Goal: Communication & Community: Participate in discussion

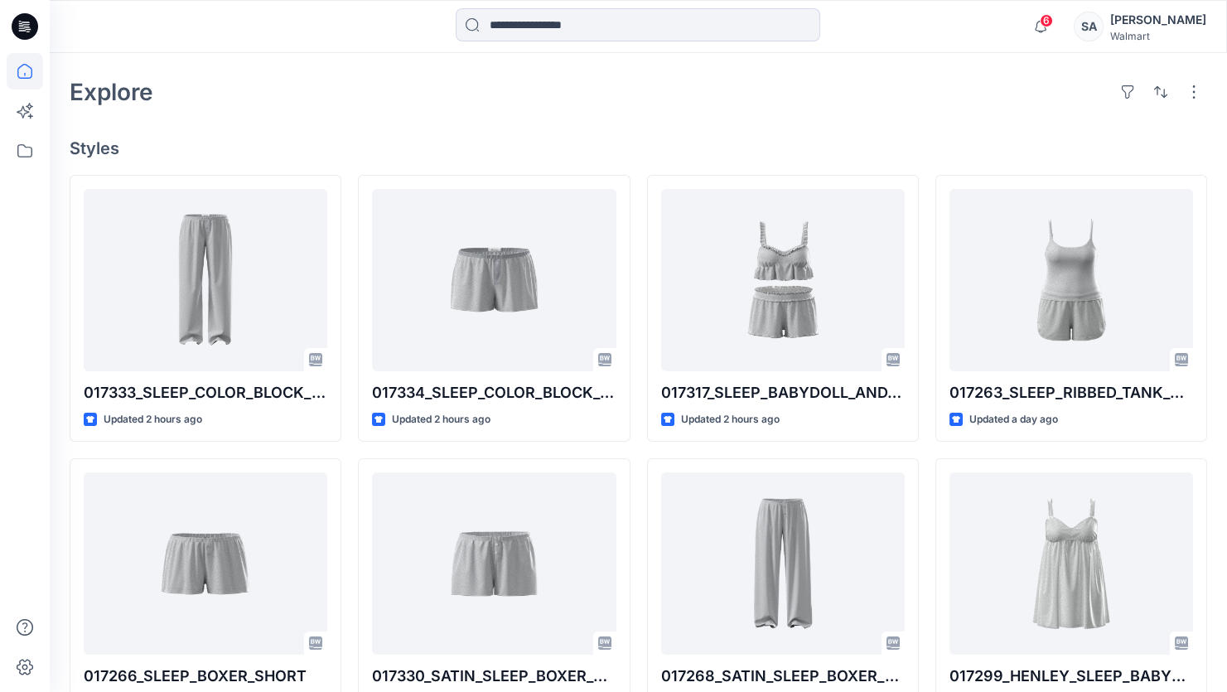
scroll to position [150, 0]
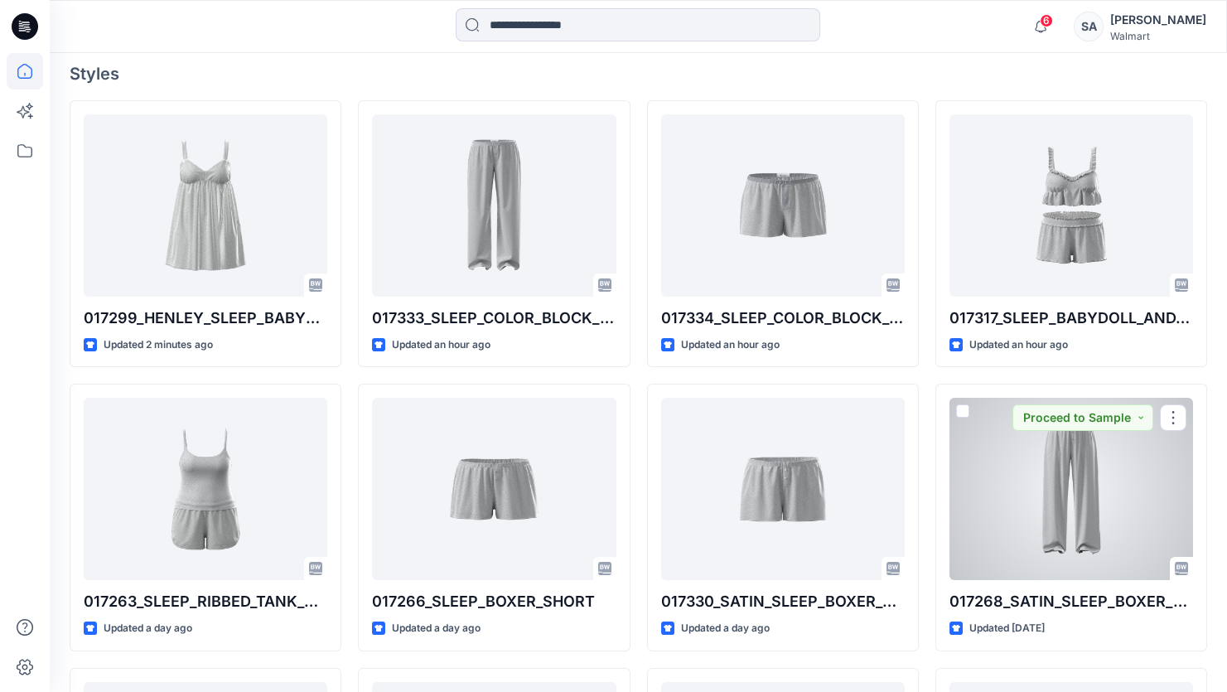
scroll to position [452, 0]
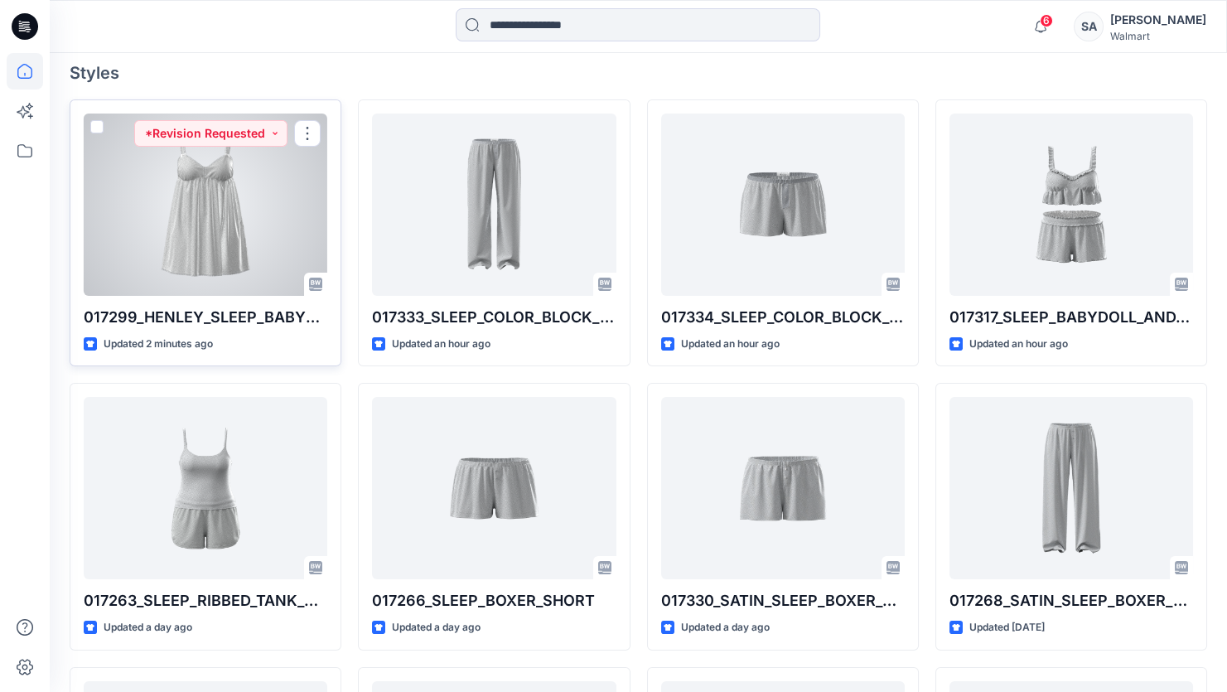
click at [259, 196] on div at bounding box center [206, 205] width 244 height 182
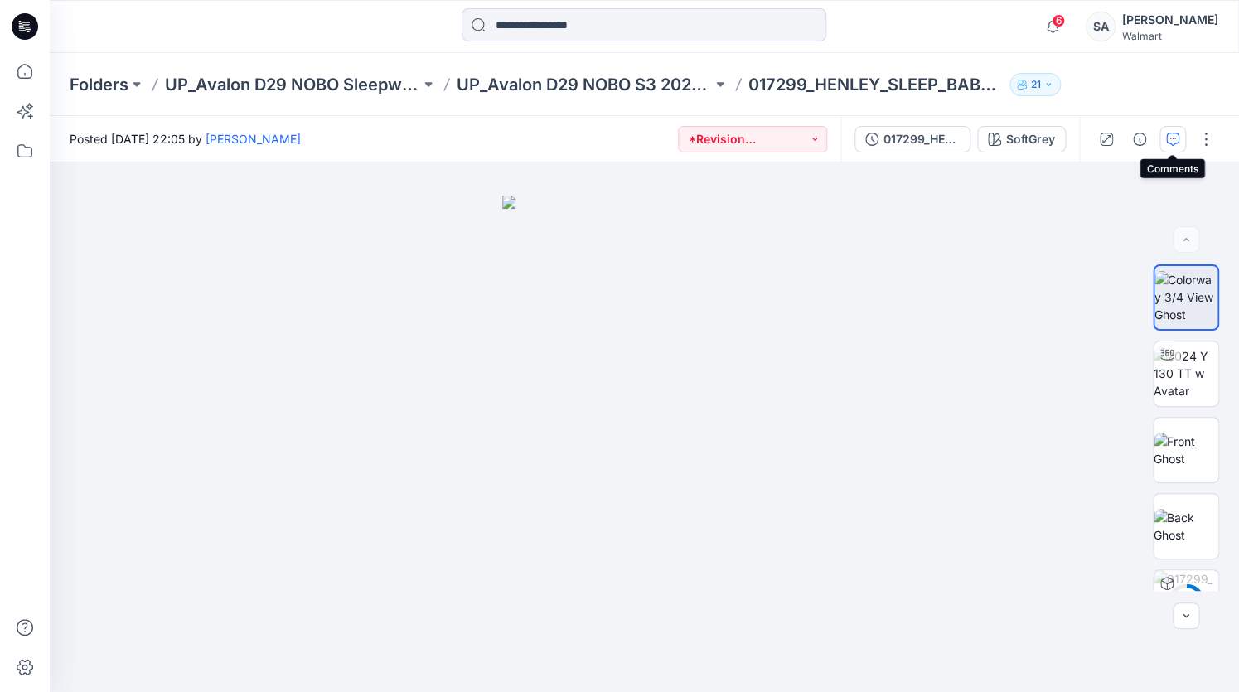
click at [1179, 132] on button "button" at bounding box center [1173, 139] width 27 height 27
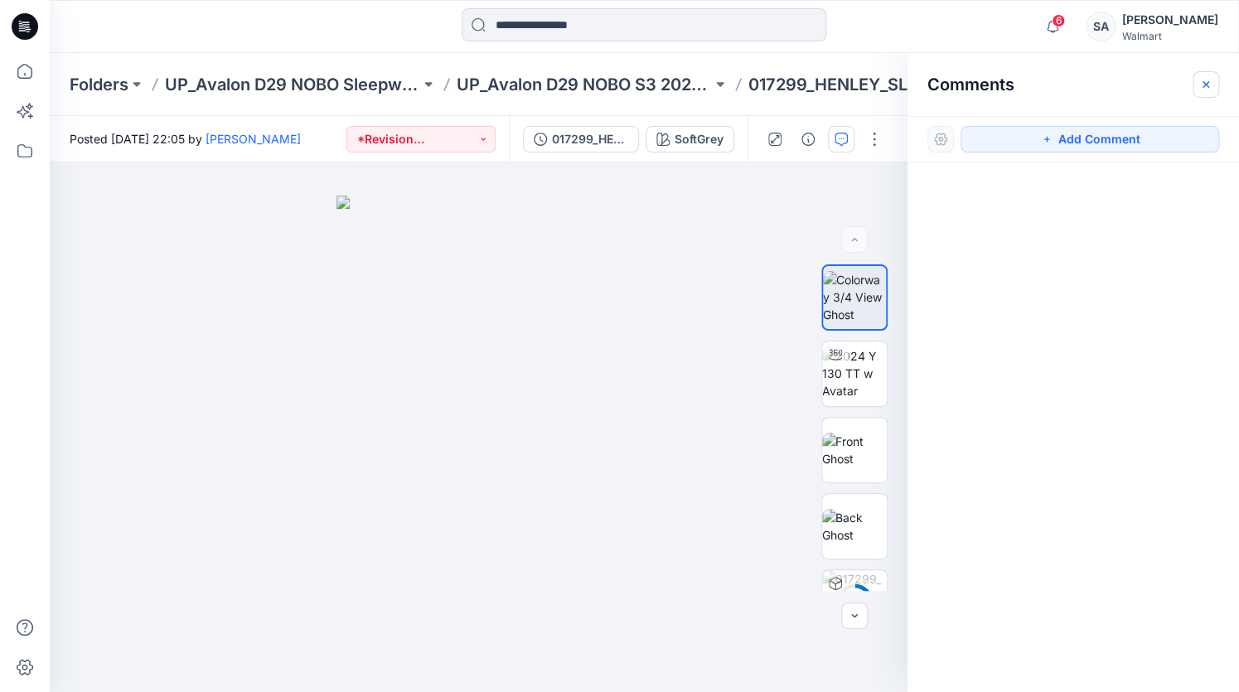
click at [1210, 78] on icon "button" at bounding box center [1205, 84] width 13 height 13
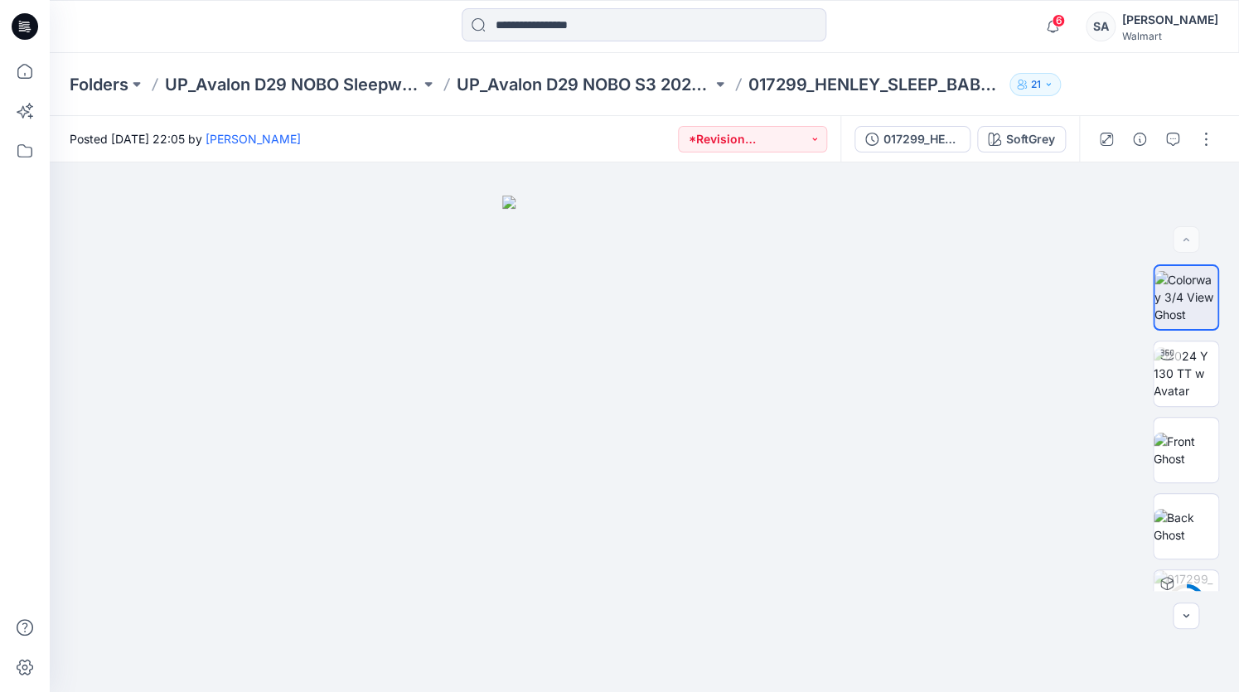
click at [24, 24] on icon at bounding box center [25, 26] width 27 height 27
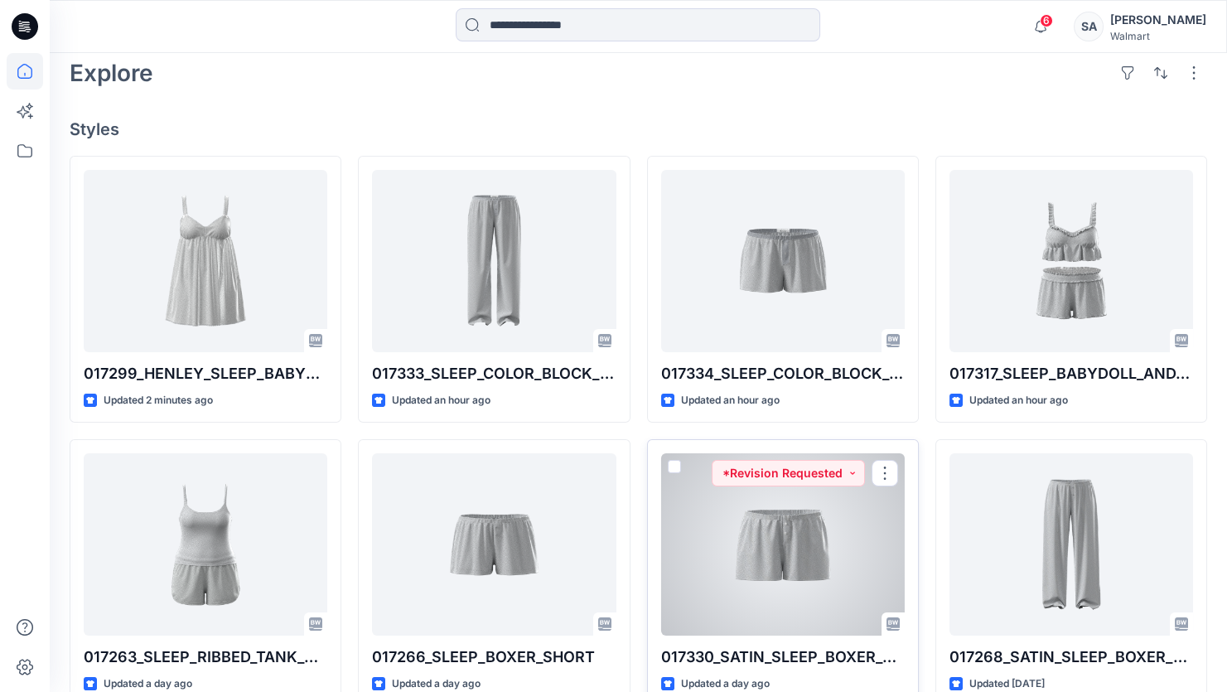
scroll to position [301, 0]
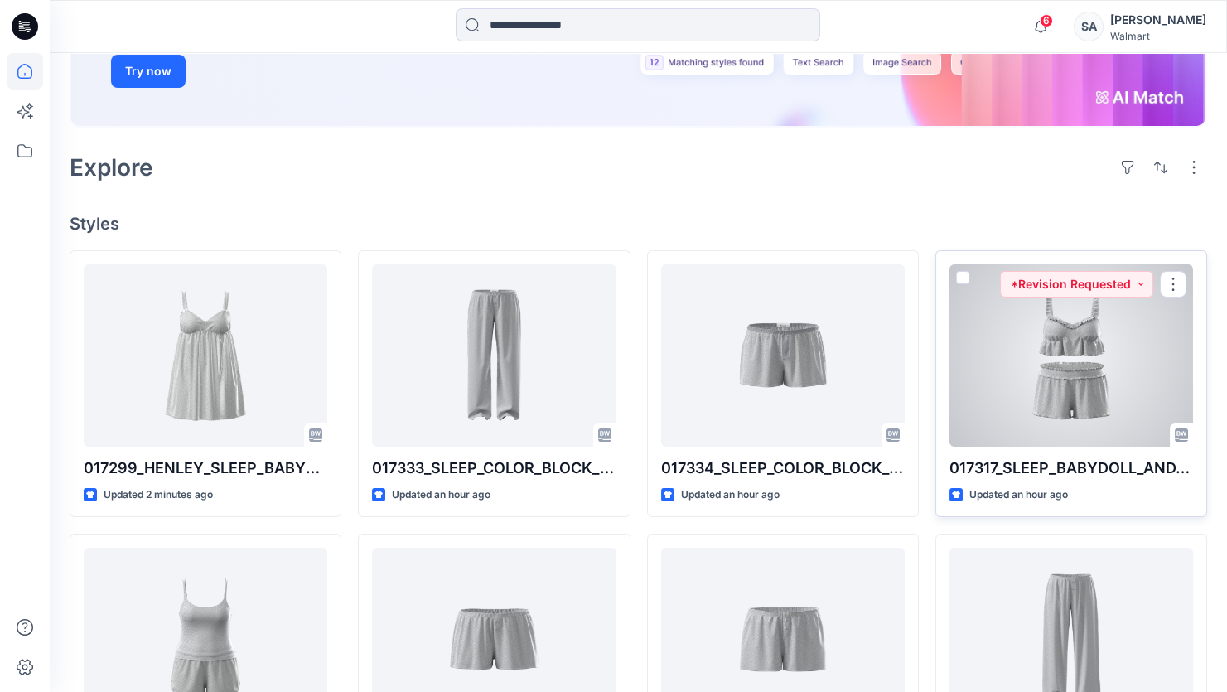
click at [1108, 335] on div at bounding box center [1072, 355] width 244 height 182
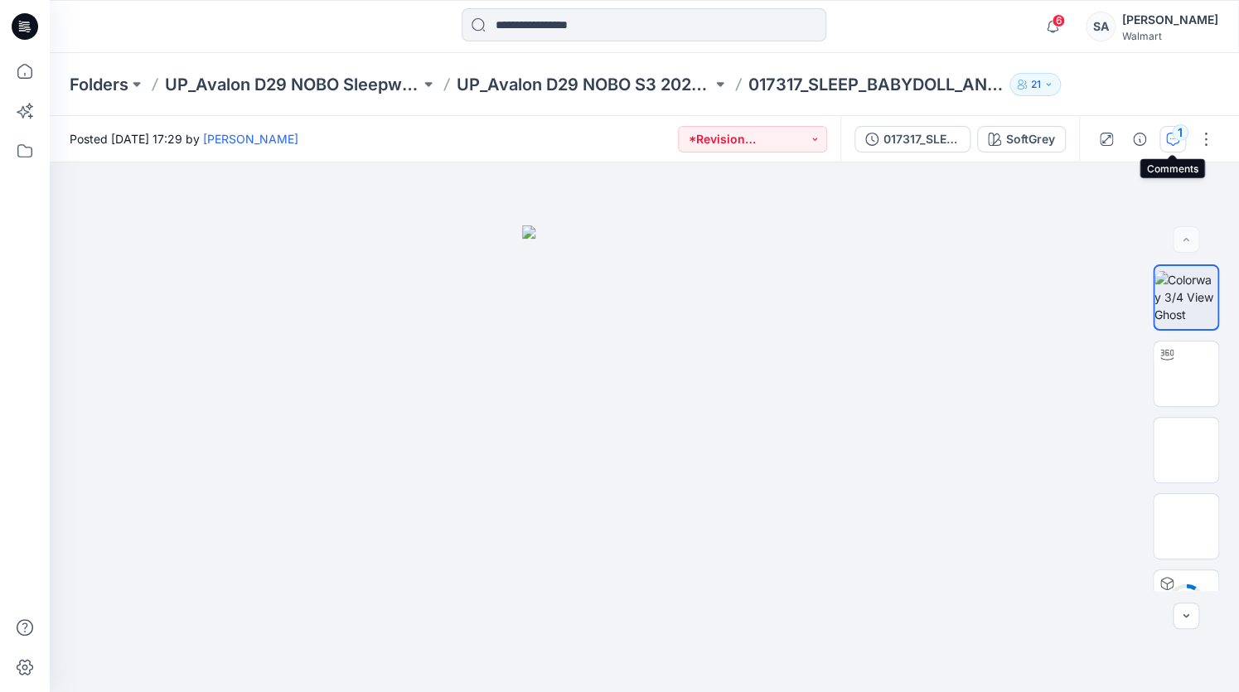
click at [1180, 138] on div "1" at bounding box center [1180, 132] width 17 height 17
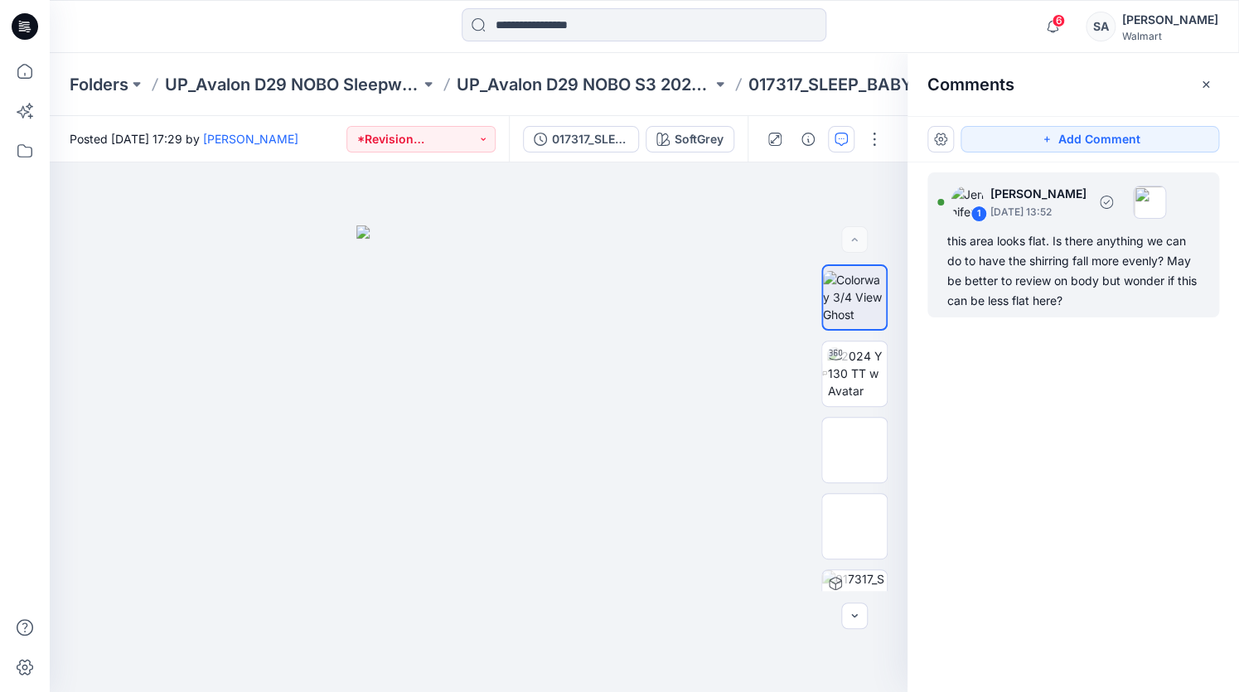
click at [1068, 211] on p "[DATE] 13:52" at bounding box center [1038, 212] width 96 height 17
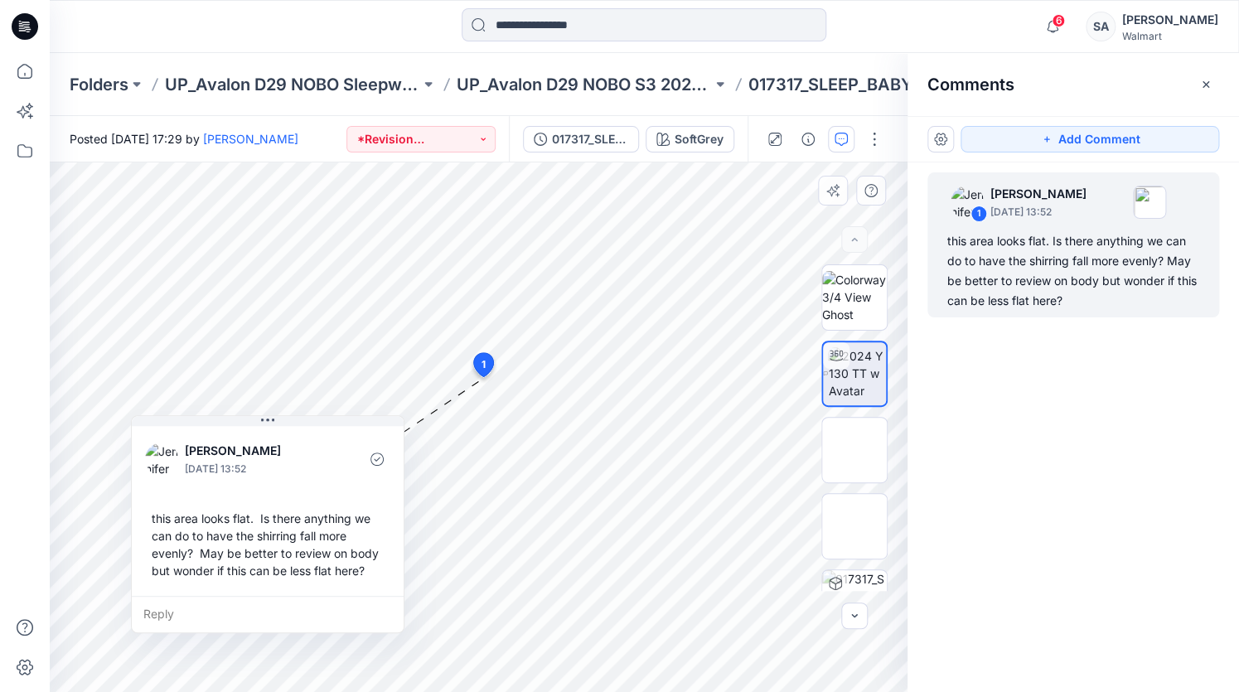
click at [191, 614] on div "Reply" at bounding box center [268, 614] width 272 height 36
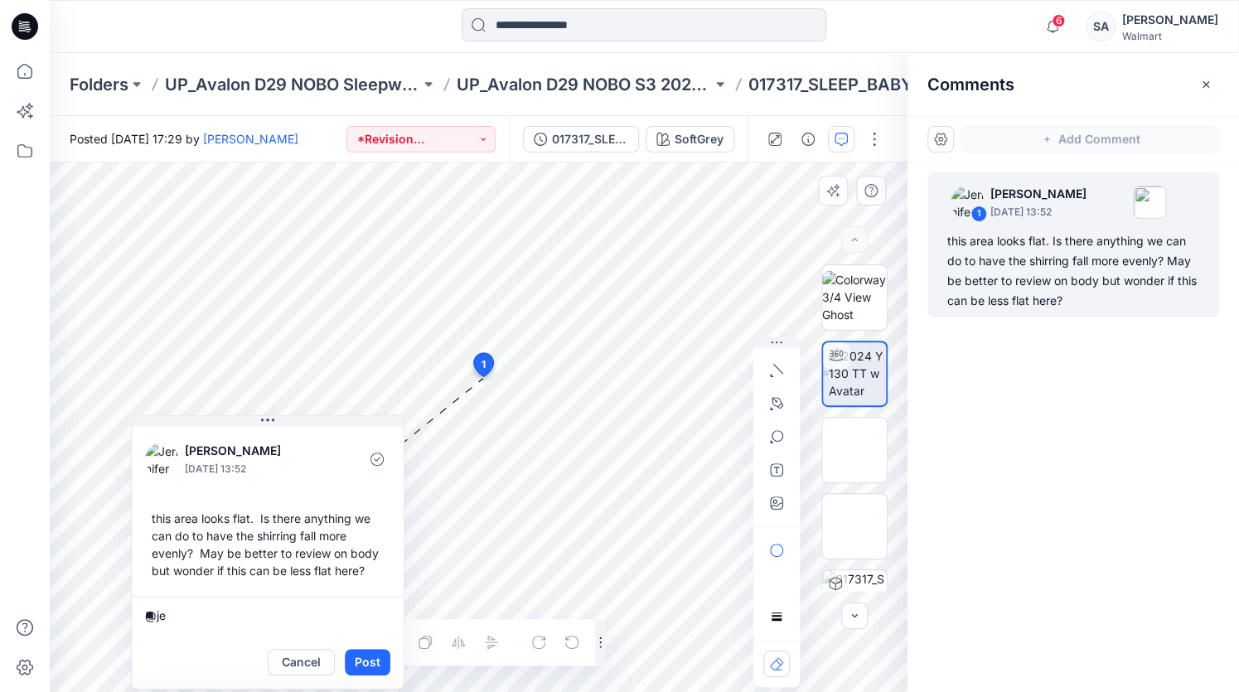
type textarea "*"
click at [1065, 20] on span "6" at bounding box center [1058, 20] width 13 height 13
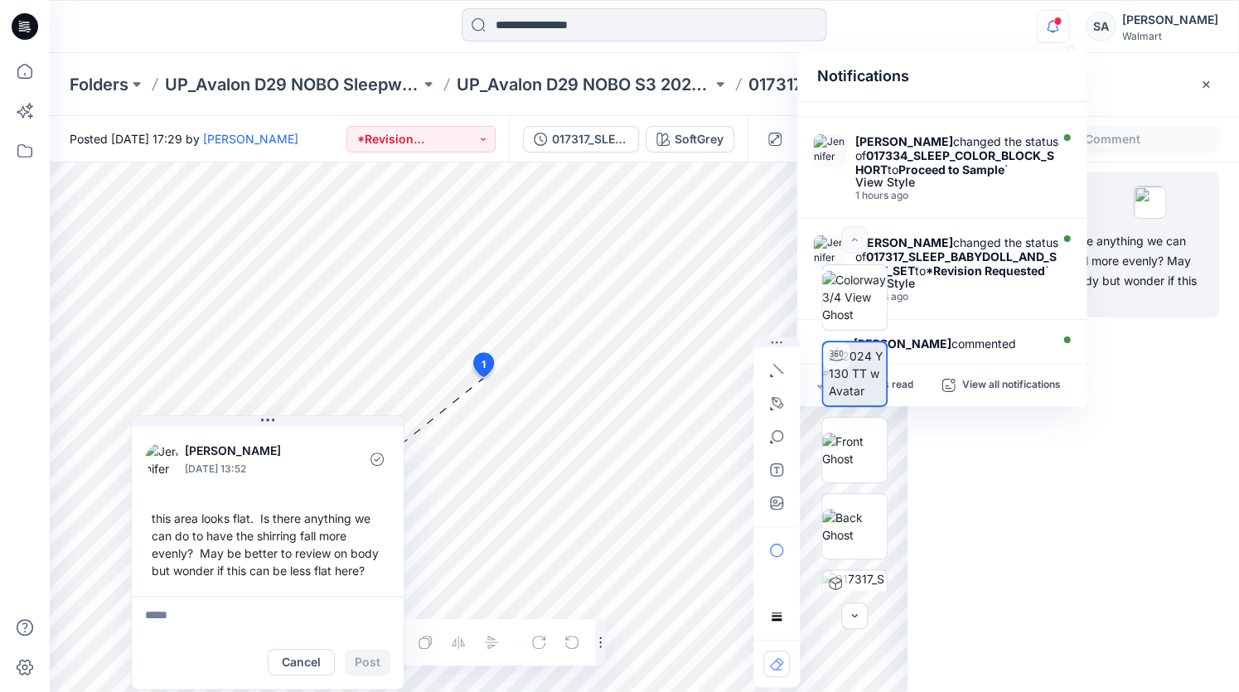
scroll to position [225, 0]
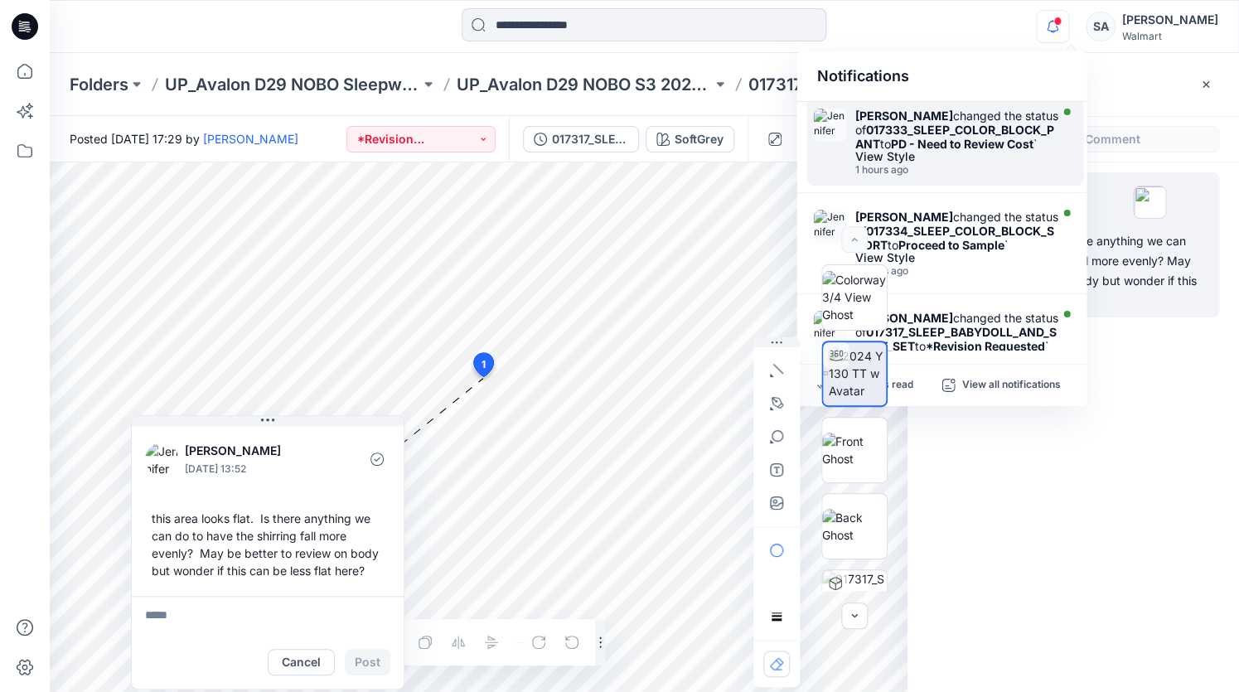
click at [956, 151] on strong "PD - Need to Review Cost" at bounding box center [961, 144] width 143 height 14
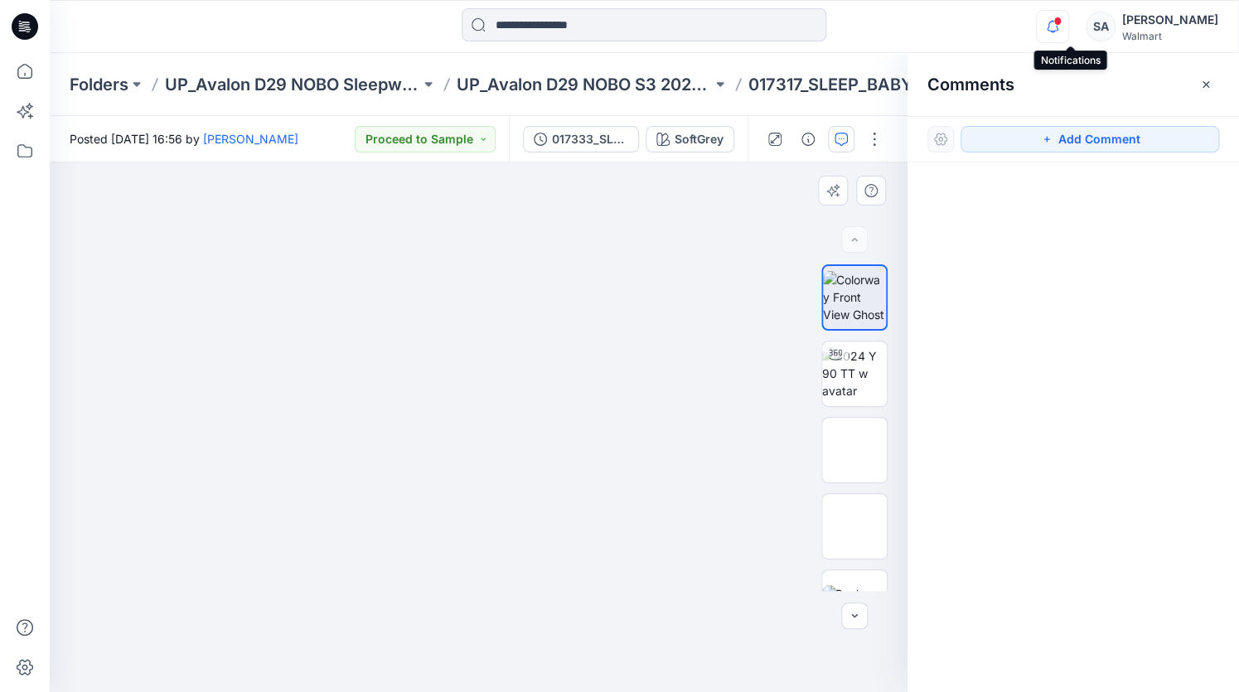
click at [1068, 27] on icon "button" at bounding box center [1052, 26] width 31 height 33
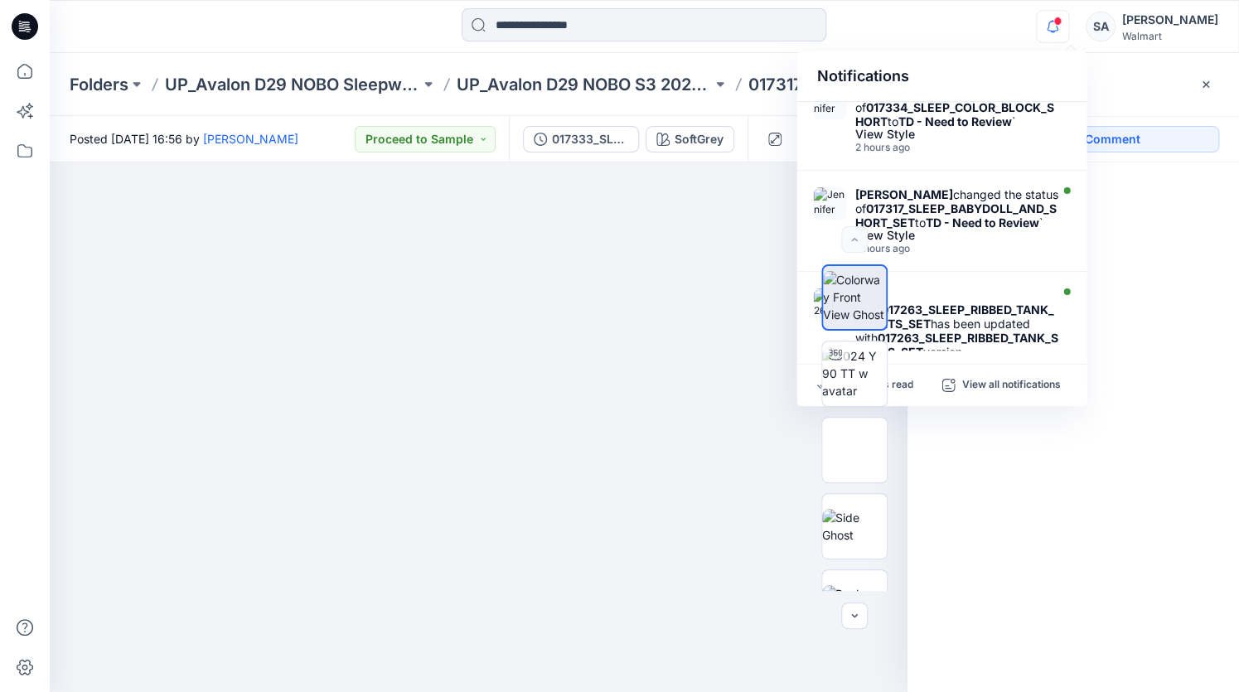
scroll to position [678, 0]
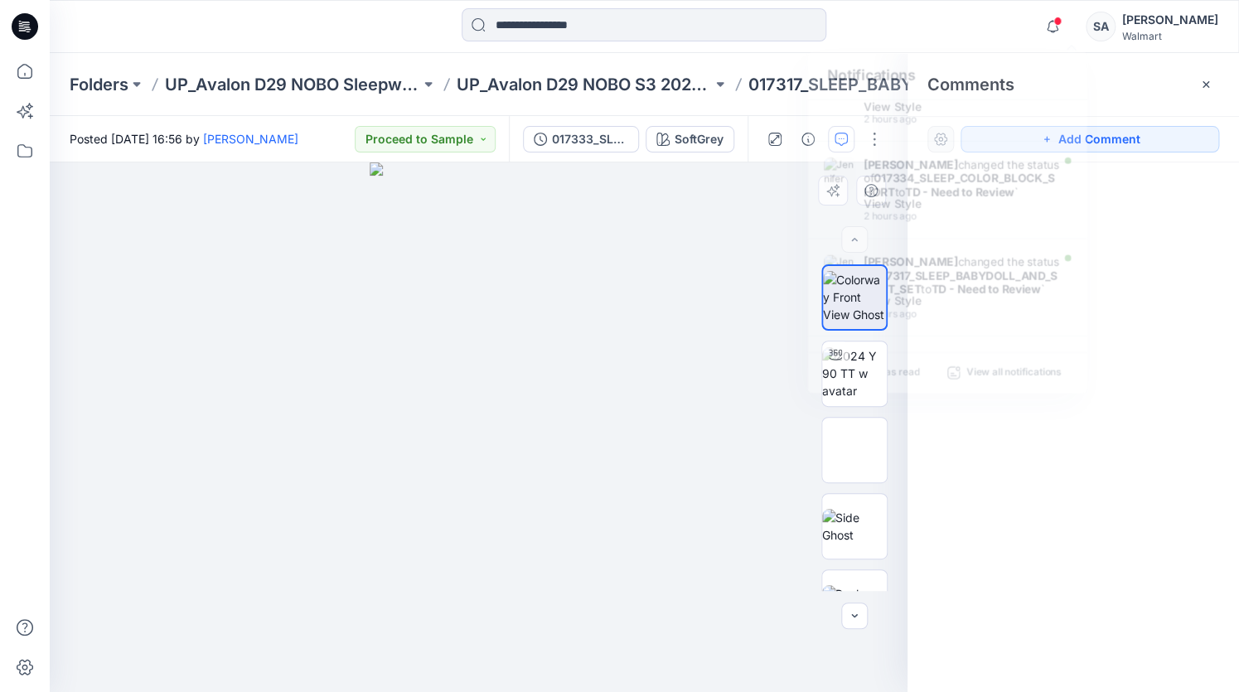
click at [1111, 78] on div "Comments" at bounding box center [1074, 84] width 332 height 62
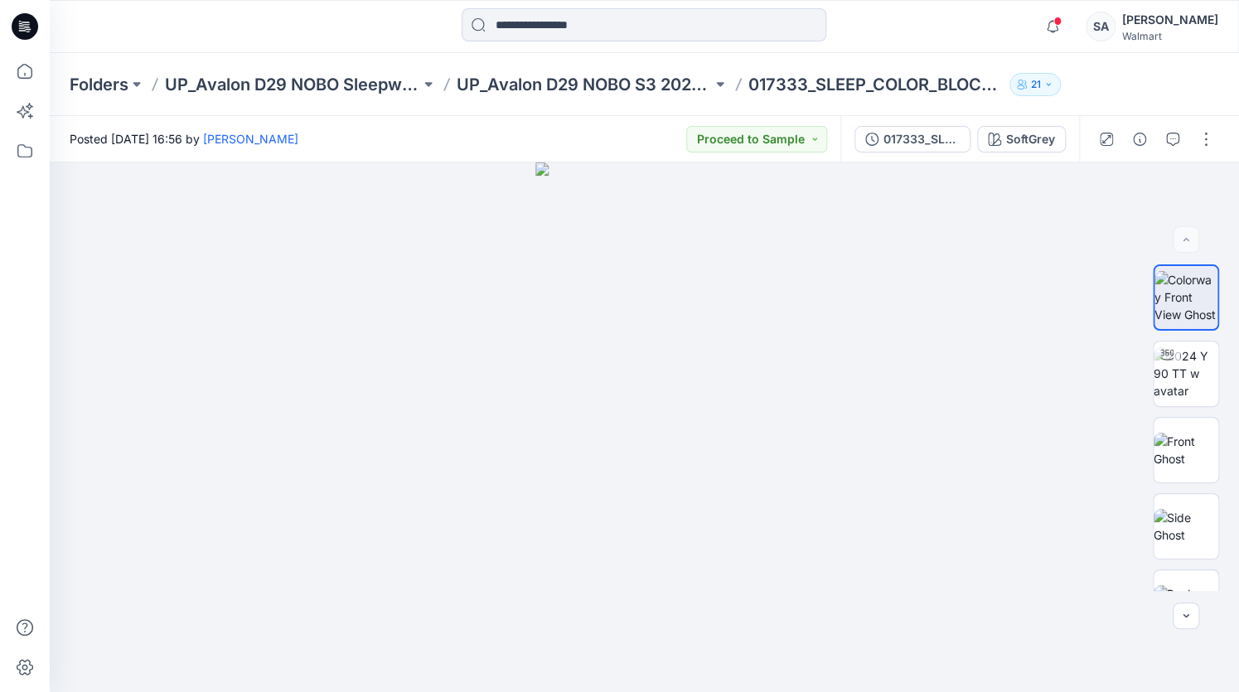
click at [17, 18] on icon at bounding box center [25, 26] width 27 height 27
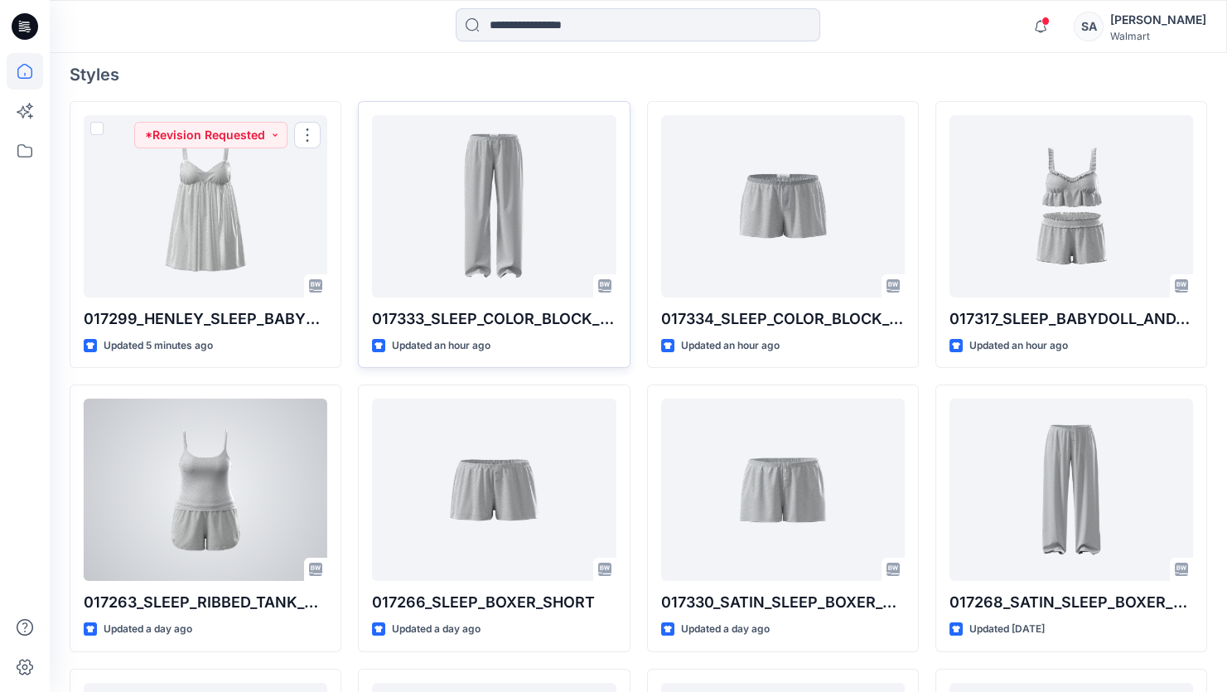
scroll to position [452, 0]
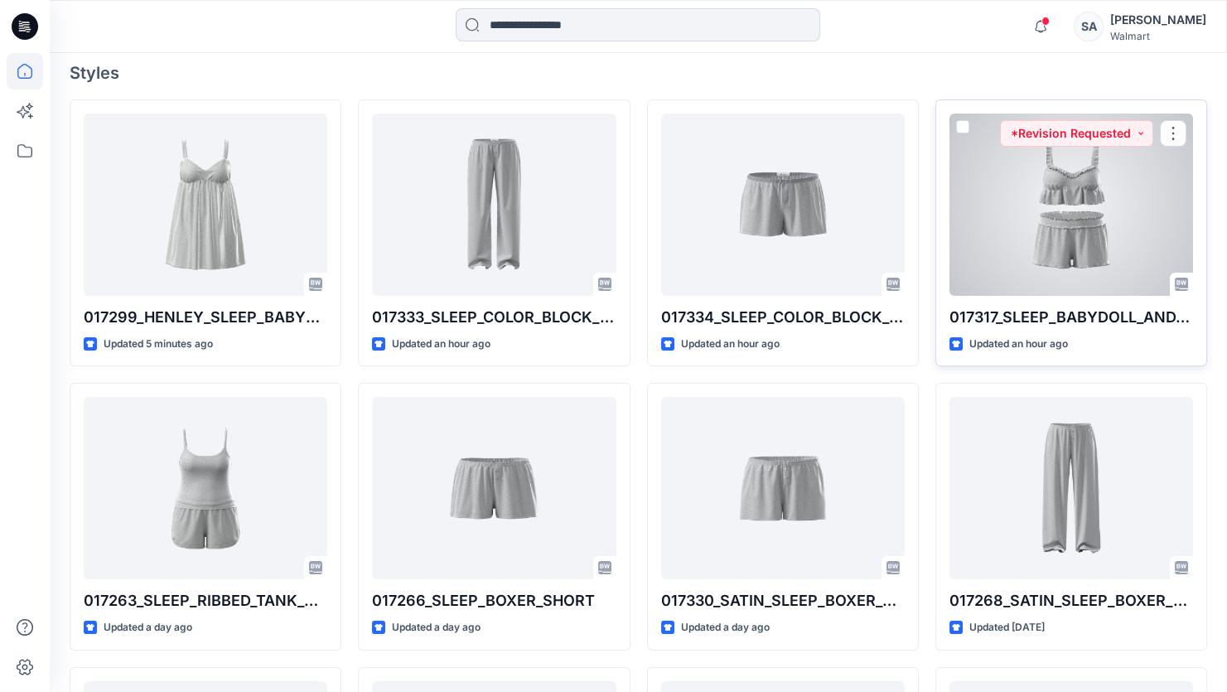
click at [1152, 191] on div at bounding box center [1072, 205] width 244 height 182
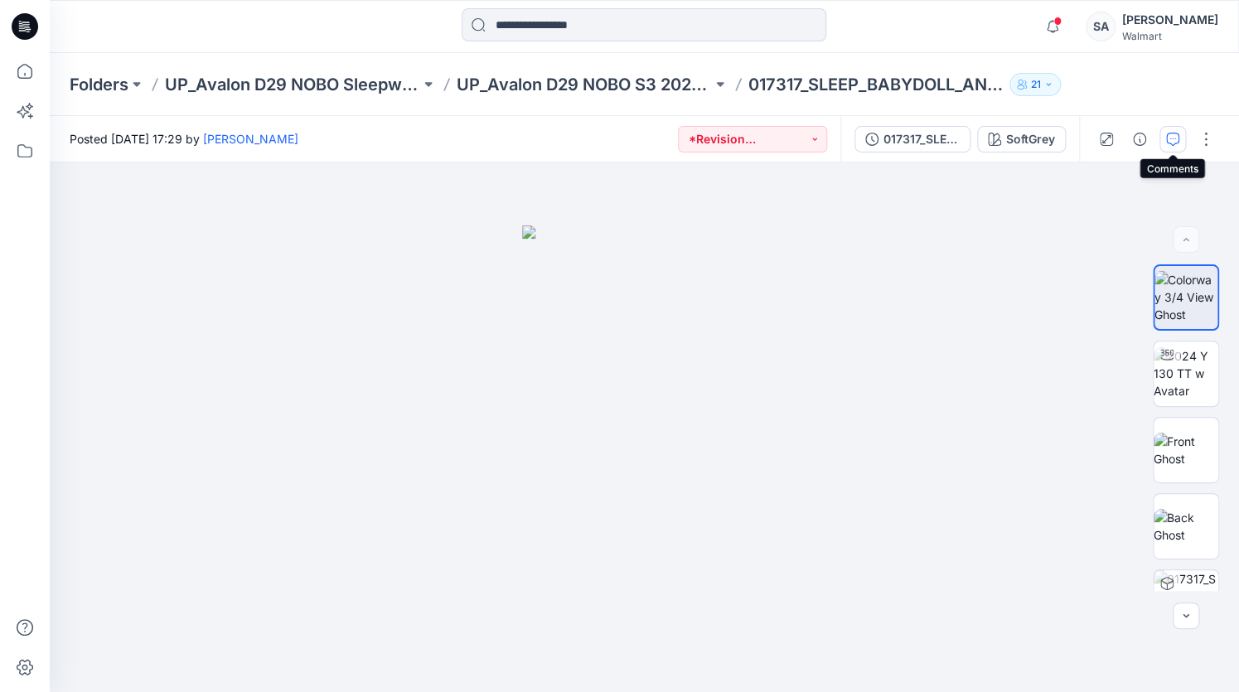
click at [1166, 148] on button "button" at bounding box center [1173, 139] width 27 height 27
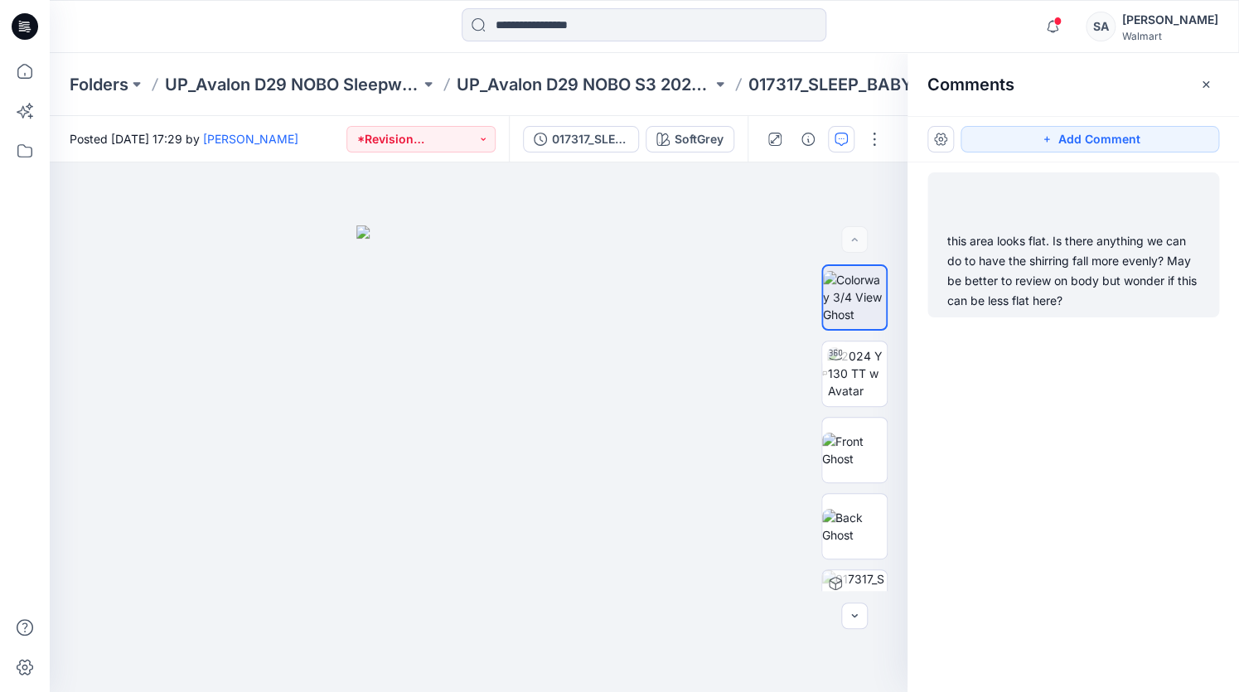
click at [1063, 268] on div "this area looks flat. Is there anything we can do to have the shirring fall mor…" at bounding box center [1073, 271] width 252 height 80
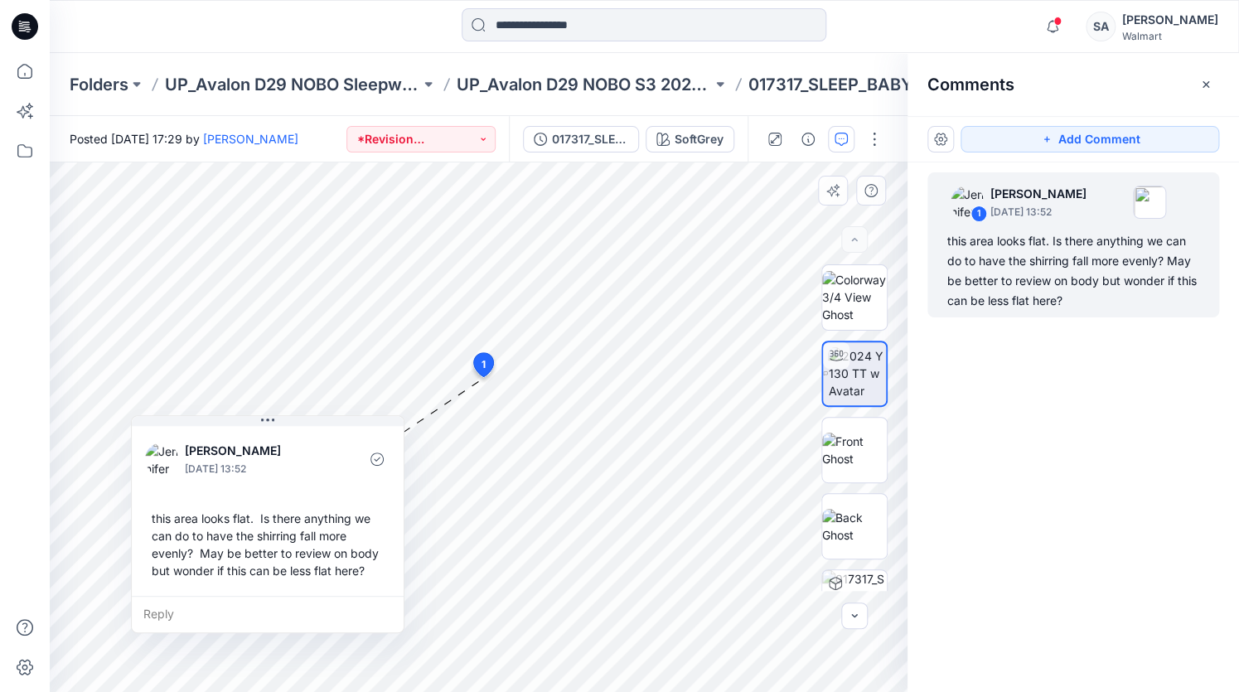
click at [257, 613] on div "Reply" at bounding box center [268, 614] width 272 height 36
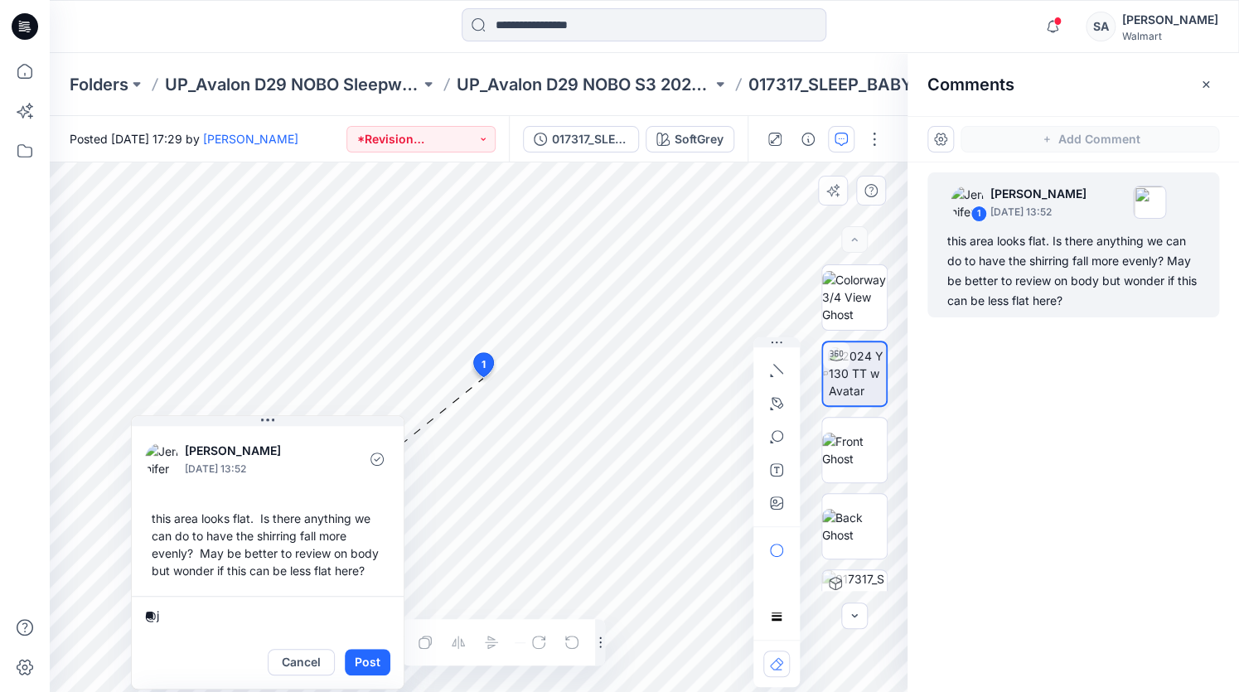
type textarea "*"
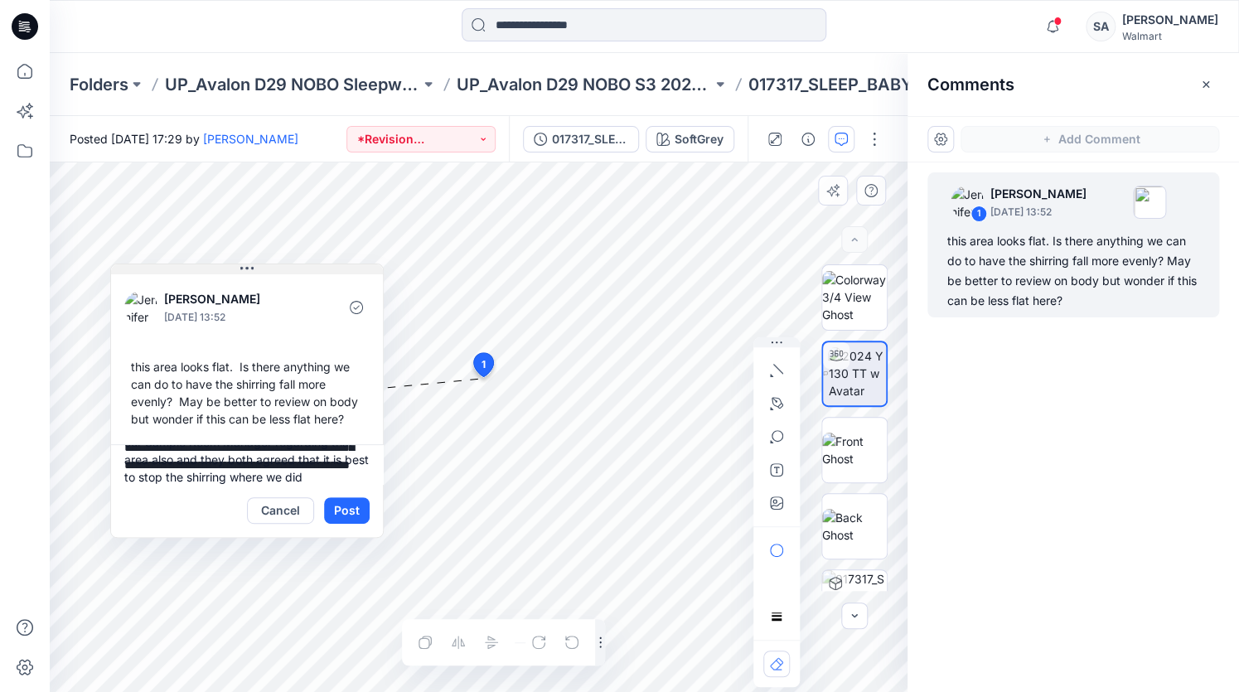
drag, startPoint x: 264, startPoint y: 415, endPoint x: 243, endPoint y: 264, distance: 153.1
click at [243, 264] on icon at bounding box center [246, 268] width 13 height 13
click at [343, 477] on textarea "**********" at bounding box center [247, 464] width 272 height 40
click at [346, 468] on textarea "**********" at bounding box center [247, 464] width 272 height 40
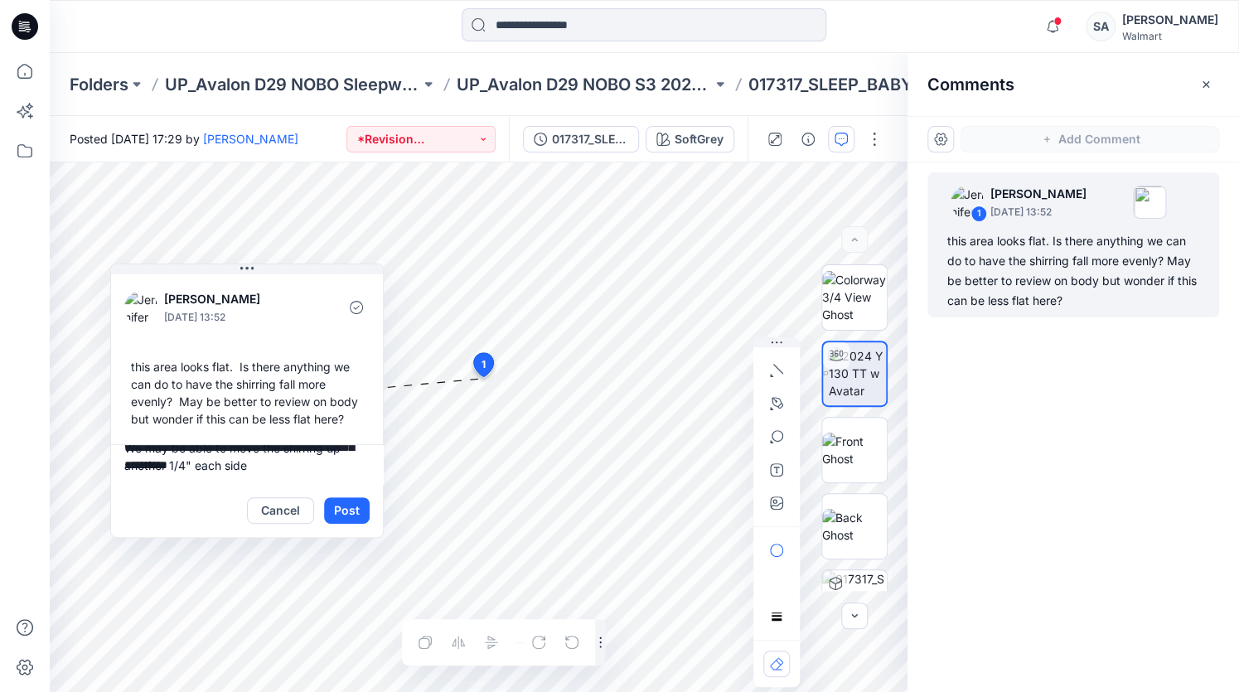
type textarea "**********"
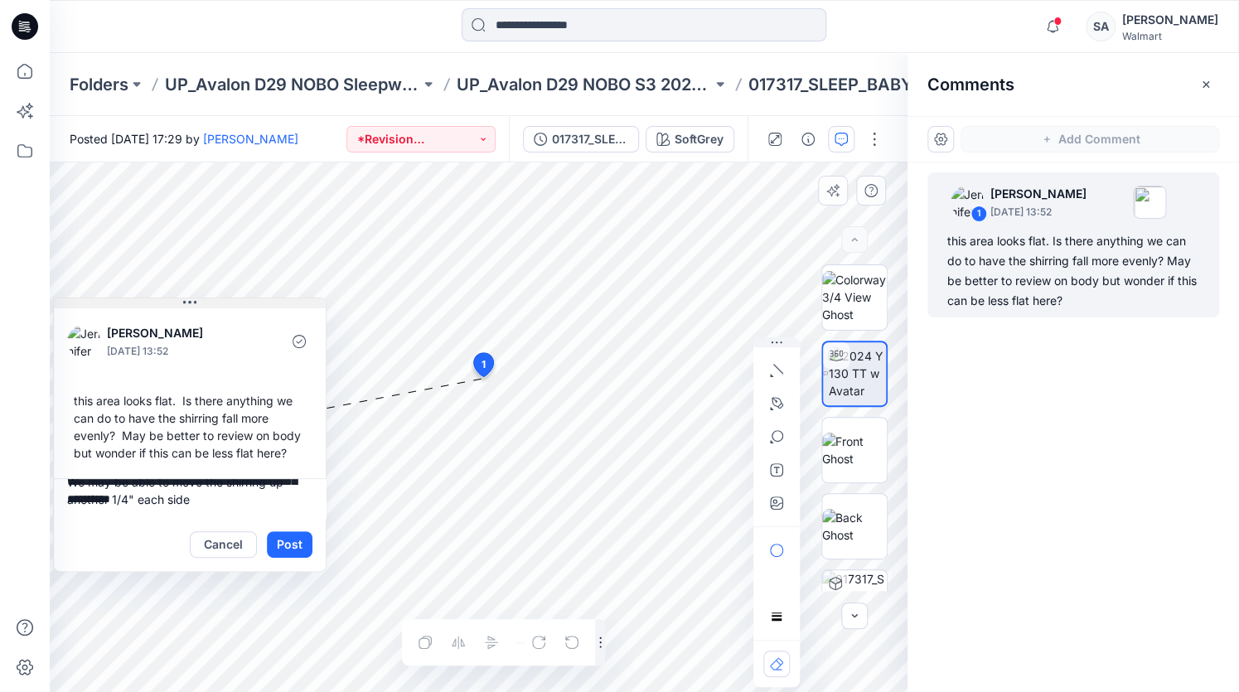
drag, startPoint x: 252, startPoint y: 264, endPoint x: 166, endPoint y: 298, distance: 92.7
click at [166, 298] on button at bounding box center [190, 303] width 272 height 10
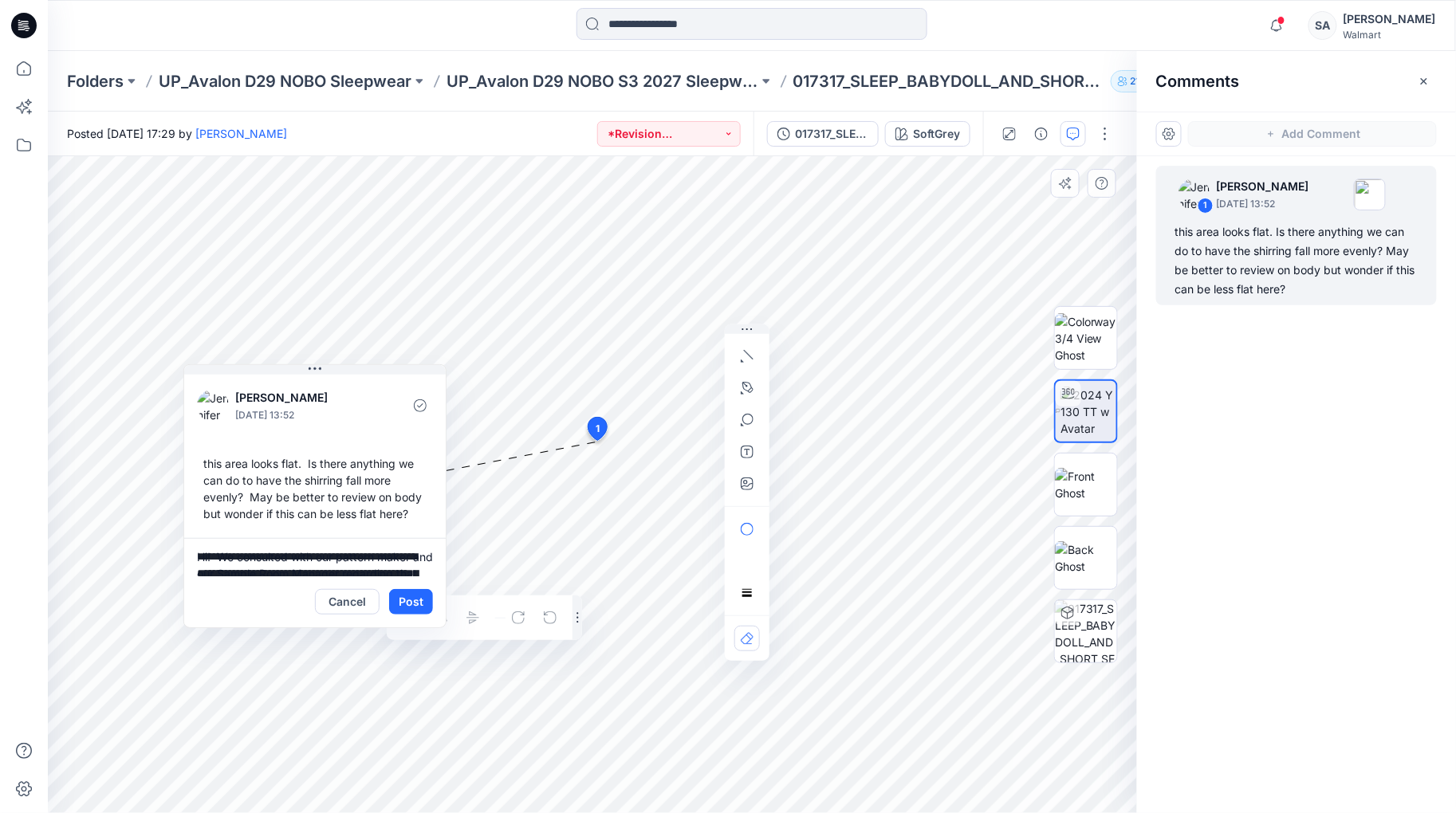
click at [353, 571] on textarea "**********" at bounding box center [315, 557] width 262 height 38
type textarea "**********"
click at [403, 603] on button "Post" at bounding box center [411, 602] width 44 height 26
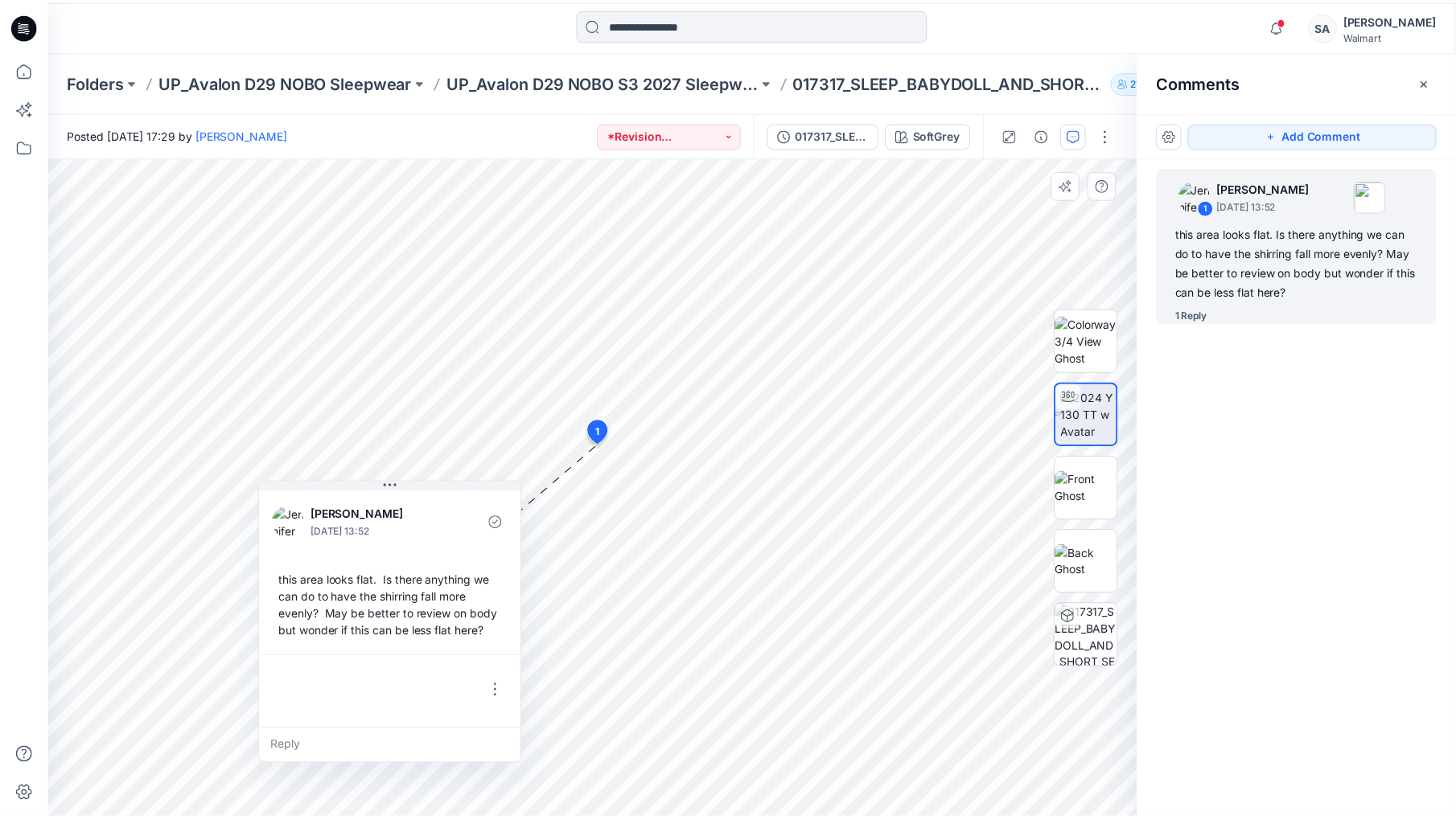
scroll to position [163, 0]
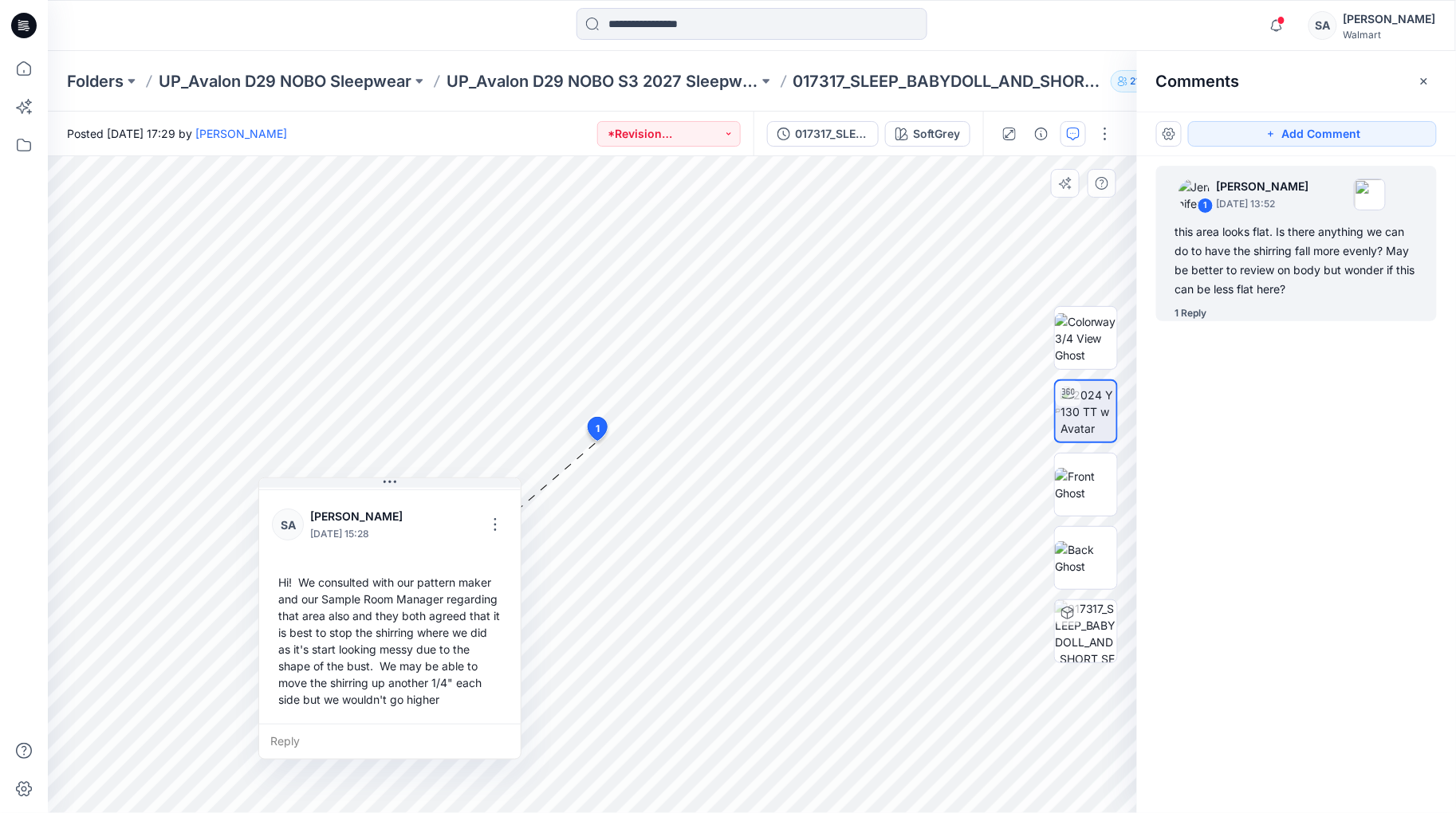
click at [1191, 401] on div "1 Jennifer Yerkes October 02, 2025 13:52 this area looks flat. Is there anythin…" at bounding box center [1297, 455] width 319 height 598
click at [600, 426] on icon at bounding box center [599, 428] width 19 height 23
click at [1191, 352] on div "1 Jennifer Yerkes October 02, 2025 13:52 this area looks flat. Is there anythin…" at bounding box center [1297, 455] width 319 height 598
click at [1099, 487] on img at bounding box center [1086, 485] width 63 height 34
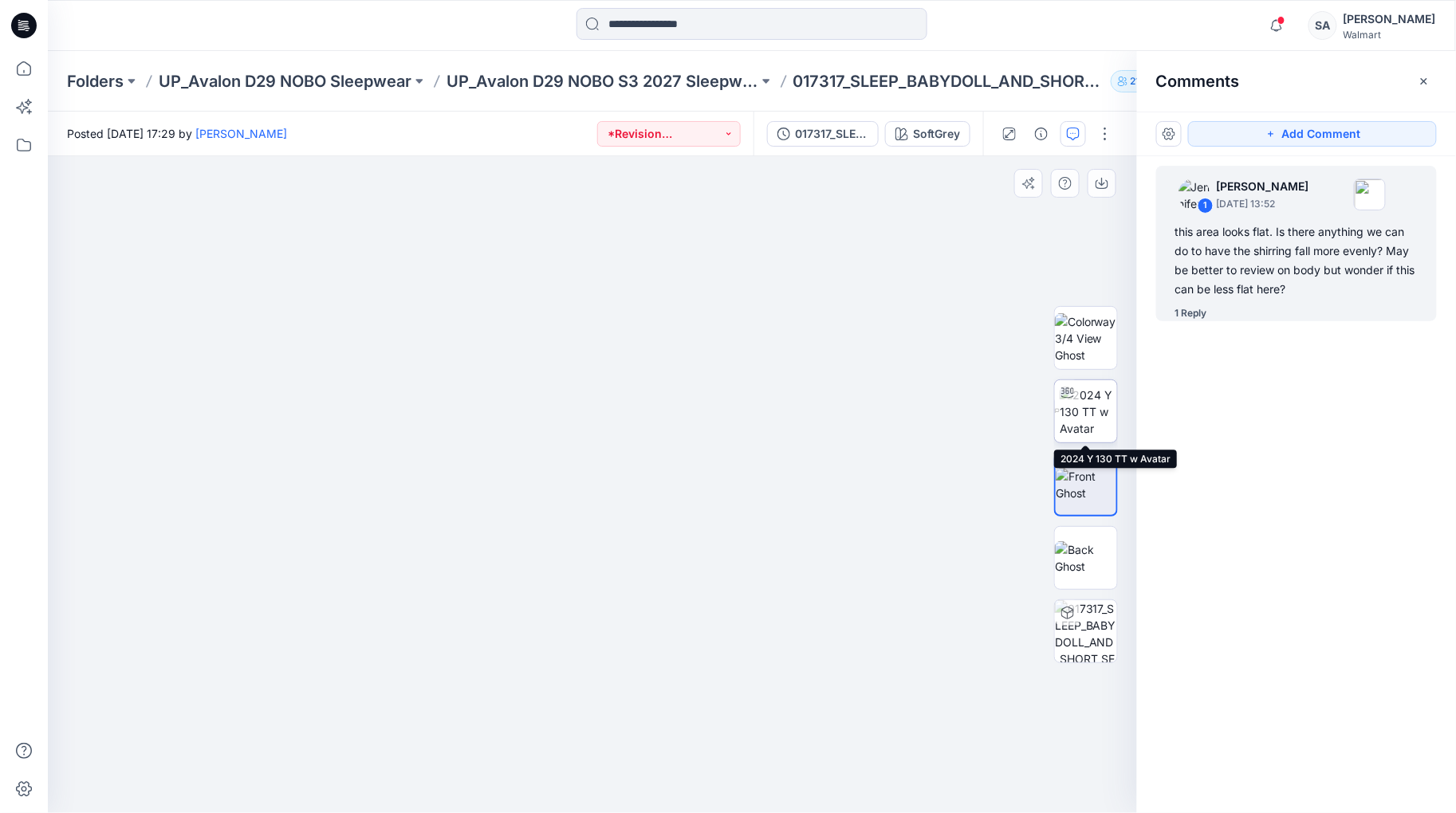
click at [1082, 427] on img at bounding box center [1089, 412] width 58 height 50
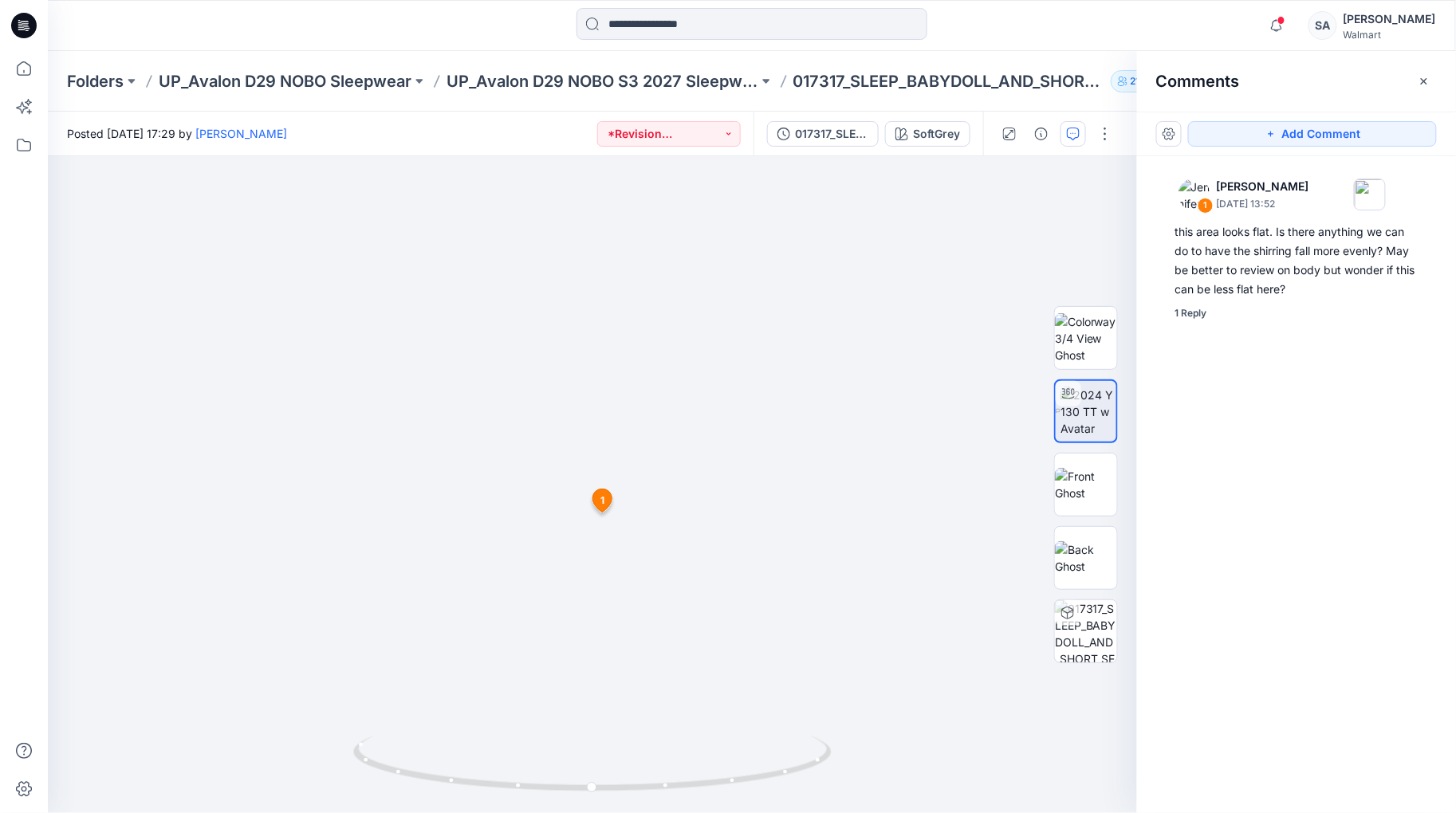
click at [30, 21] on icon at bounding box center [24, 25] width 26 height 26
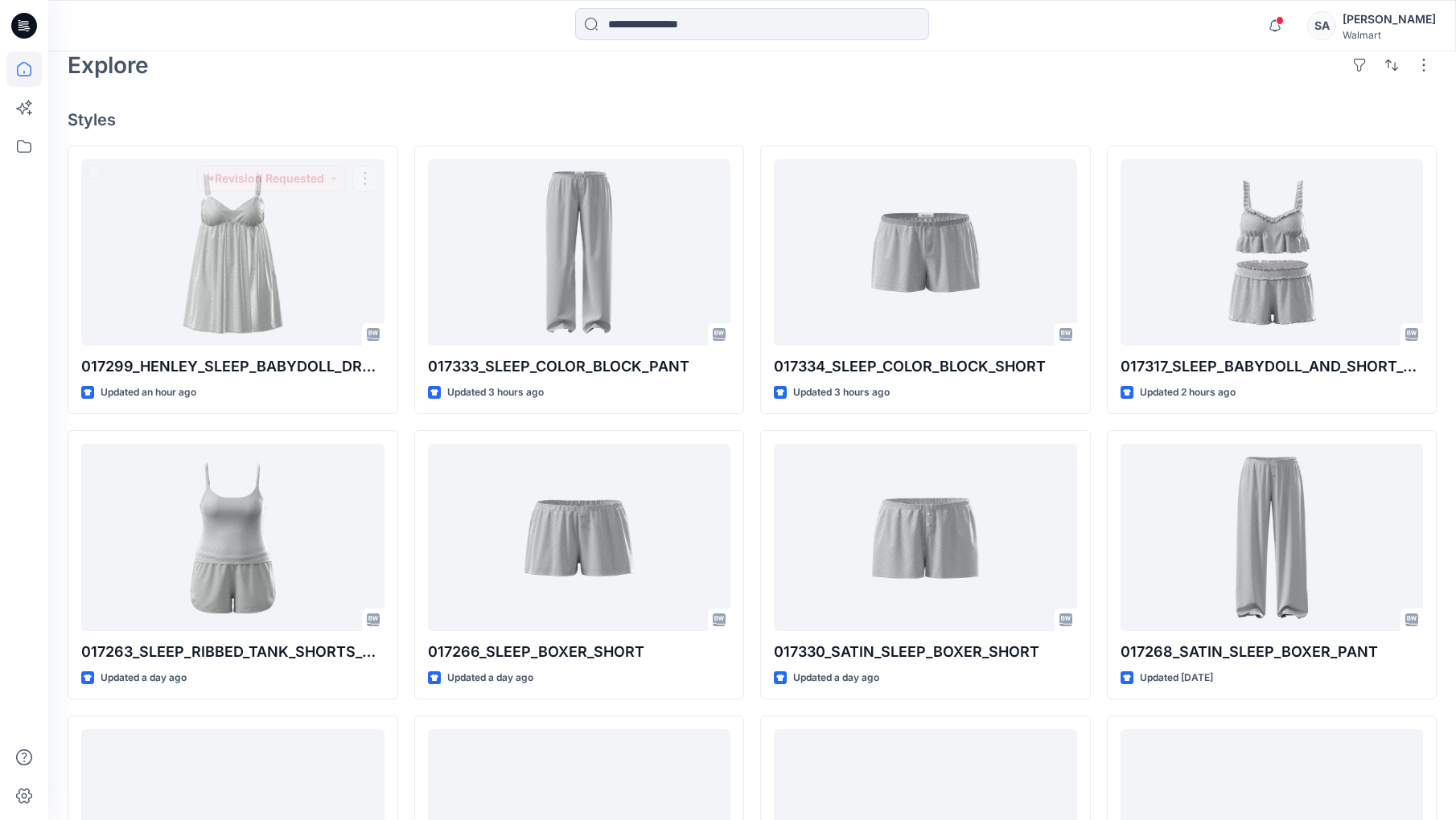
scroll to position [89, 0]
